Goal: Share content

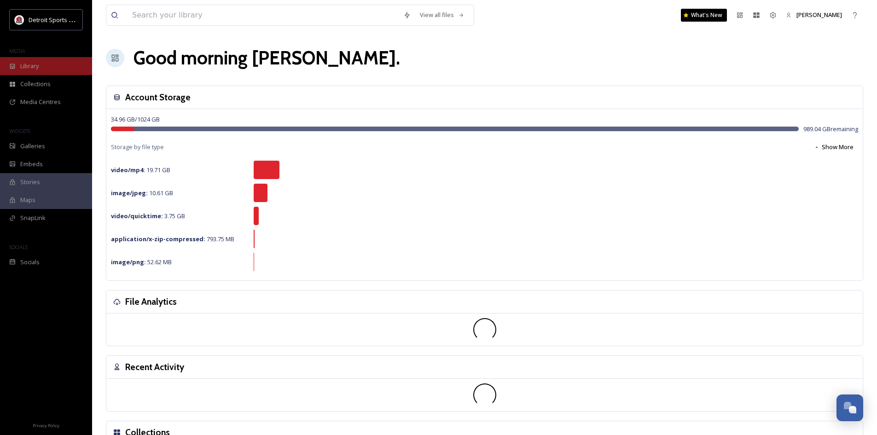
click at [38, 70] on span "Library" at bounding box center [29, 66] width 18 height 9
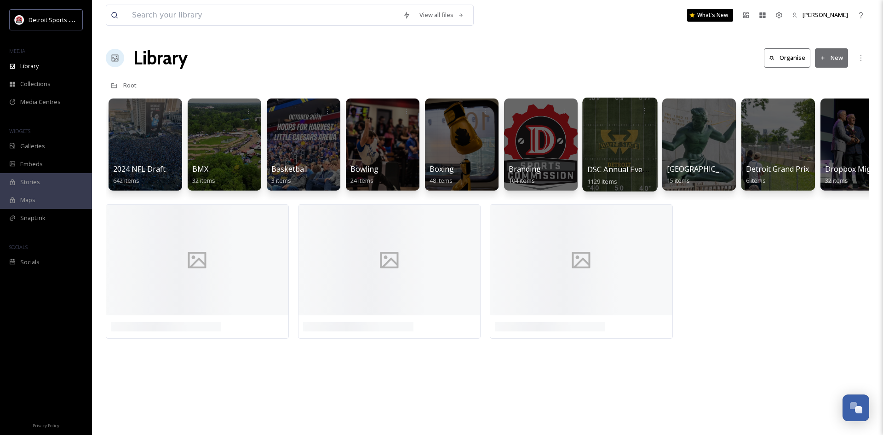
click at [624, 159] on div at bounding box center [620, 145] width 75 height 94
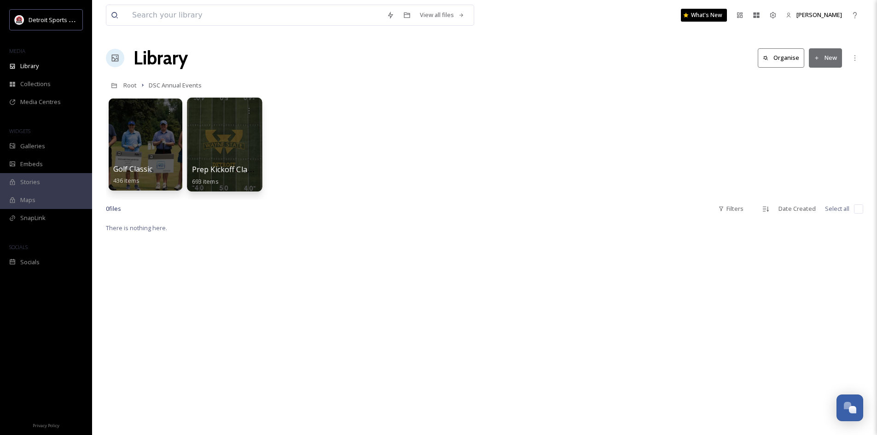
click at [202, 130] on div at bounding box center [224, 145] width 75 height 94
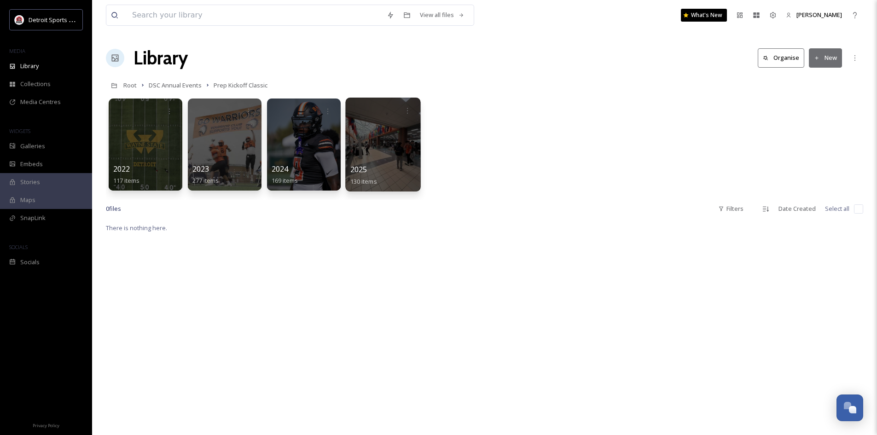
click at [410, 175] on div "2025 130 items" at bounding box center [383, 175] width 66 height 23
click at [307, 161] on div at bounding box center [303, 145] width 75 height 94
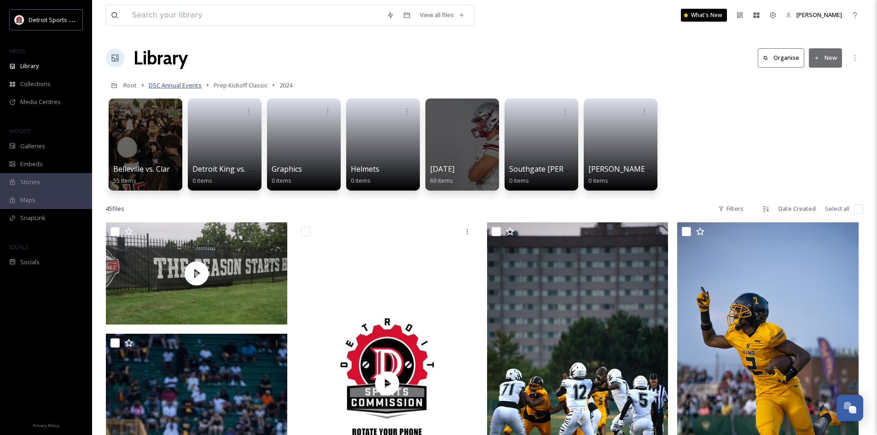
click at [194, 87] on span "DSC Annual Events" at bounding box center [175, 85] width 53 height 8
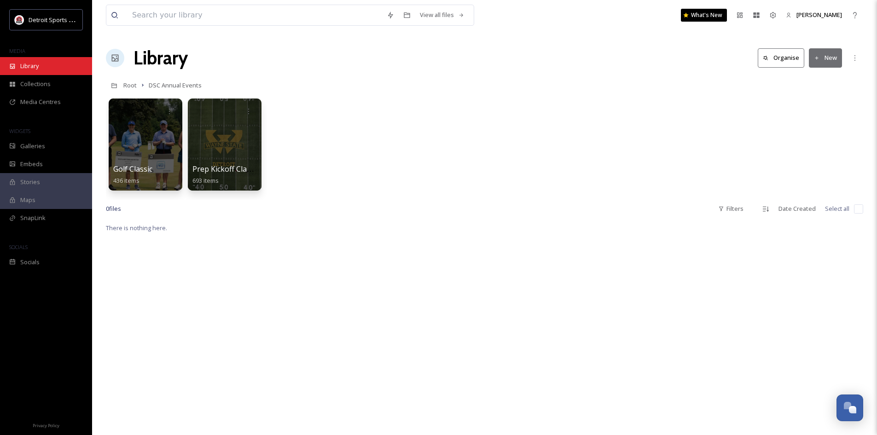
click at [44, 68] on div "Library" at bounding box center [46, 66] width 92 height 18
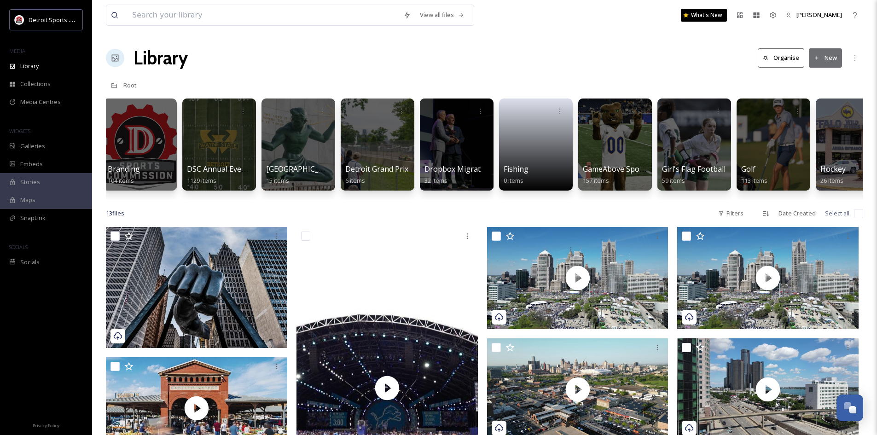
scroll to position [0, 404]
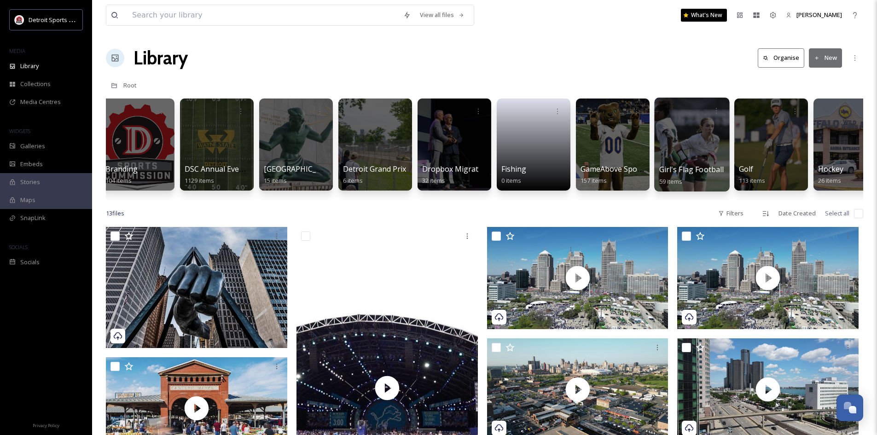
click at [677, 158] on div at bounding box center [691, 145] width 75 height 94
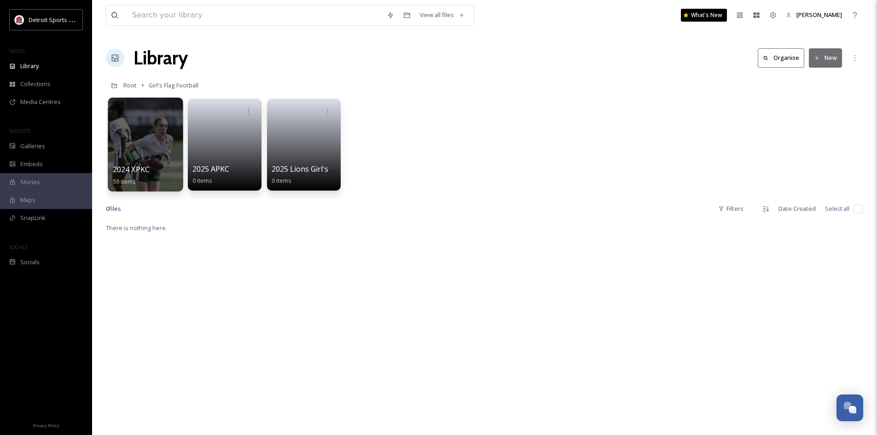
click at [139, 157] on div at bounding box center [145, 145] width 75 height 94
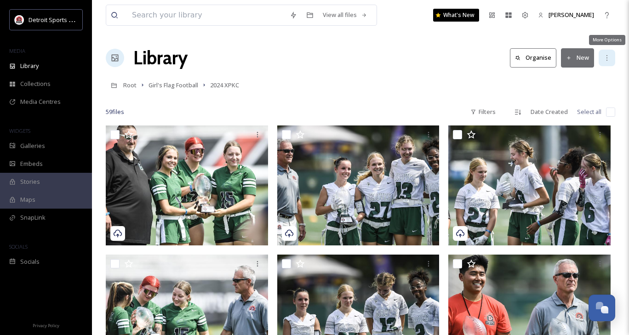
click at [610, 58] on icon at bounding box center [607, 57] width 7 height 7
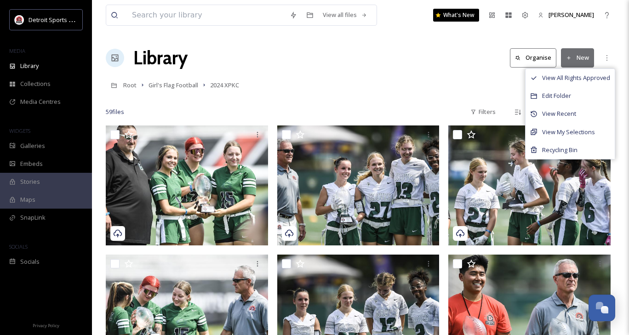
click at [438, 69] on div "Library Organise New View All Rights Approved Edit Folder View Recent View My S…" at bounding box center [361, 58] width 510 height 28
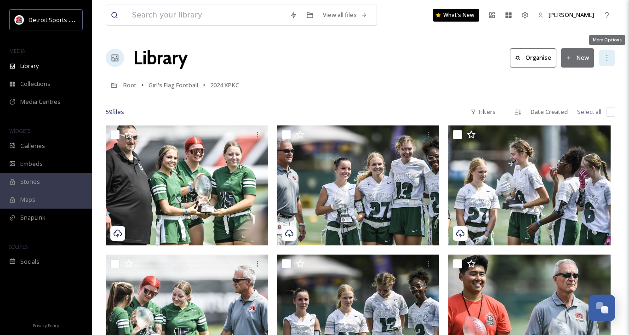
click at [612, 62] on div "More Options" at bounding box center [607, 58] width 17 height 17
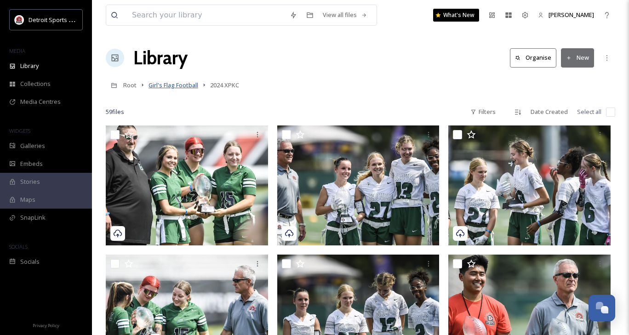
click at [191, 86] on span "Girl's Flag Football" at bounding box center [174, 85] width 50 height 8
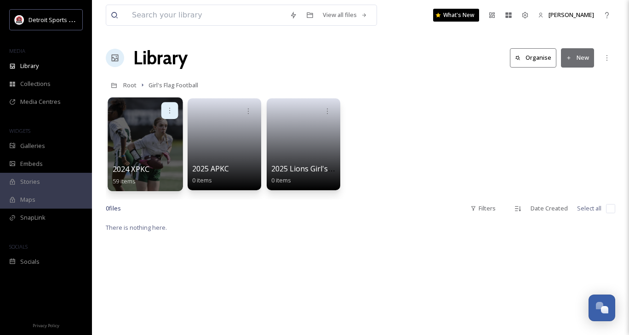
click at [170, 112] on icon at bounding box center [169, 110] width 7 height 7
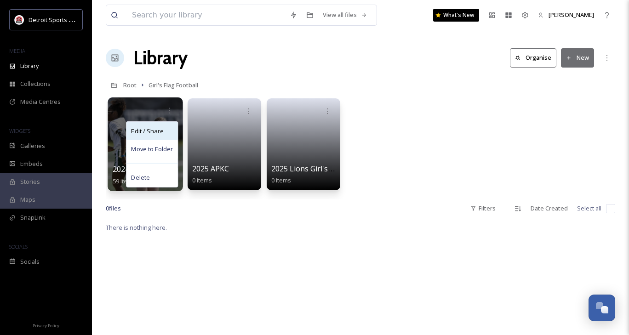
click at [157, 127] on span "Edit / Share" at bounding box center [147, 131] width 32 height 9
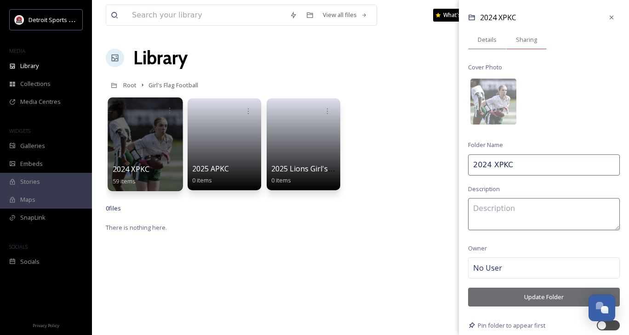
click at [527, 43] on span "Sharing" at bounding box center [526, 39] width 21 height 9
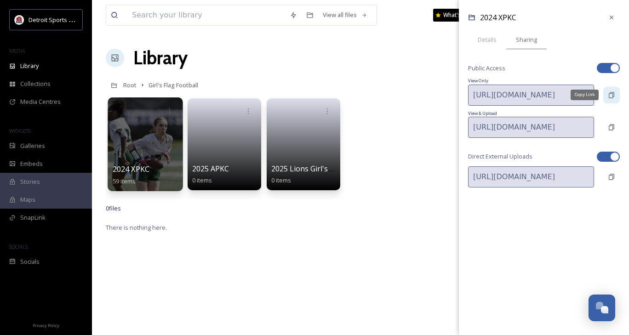
click at [618, 93] on div "Copy Link" at bounding box center [612, 95] width 17 height 17
